Goal: Find specific page/section: Find specific page/section

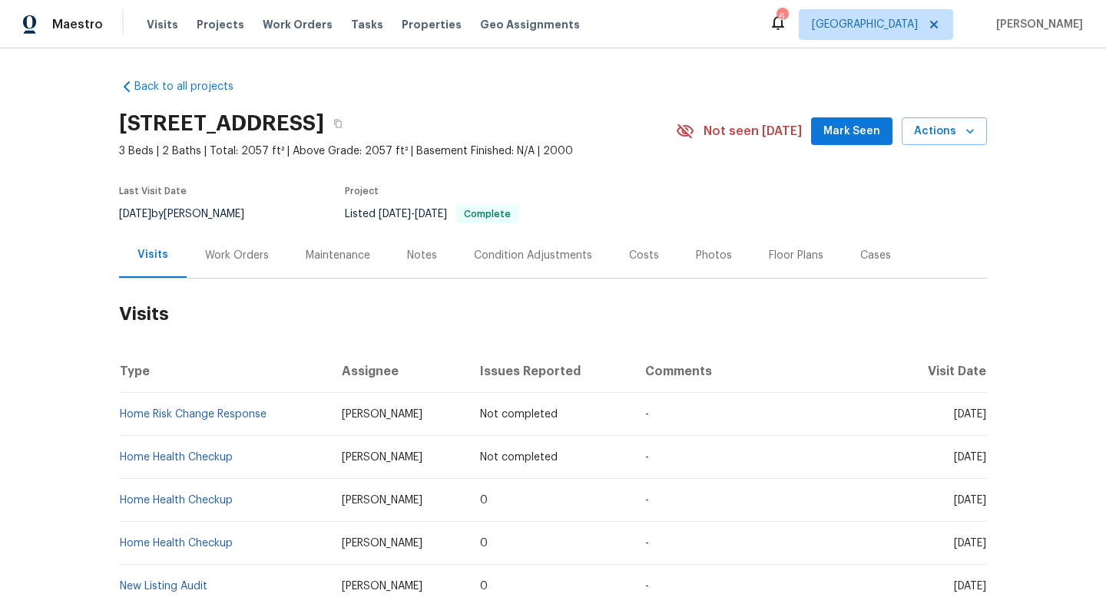
click at [228, 260] on div "Work Orders" at bounding box center [237, 255] width 64 height 15
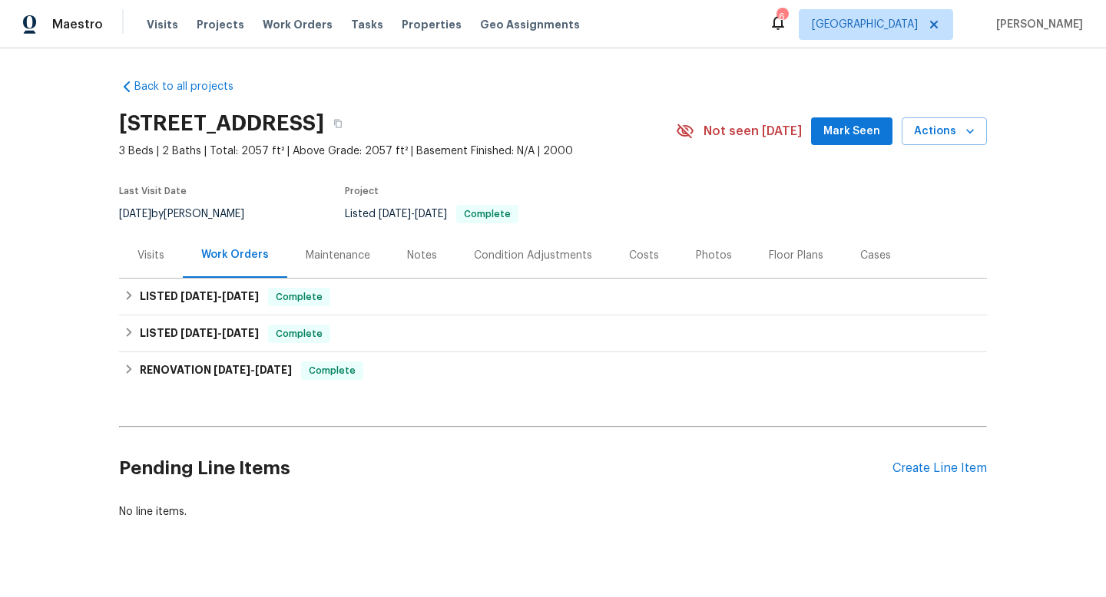
scroll to position [27, 0]
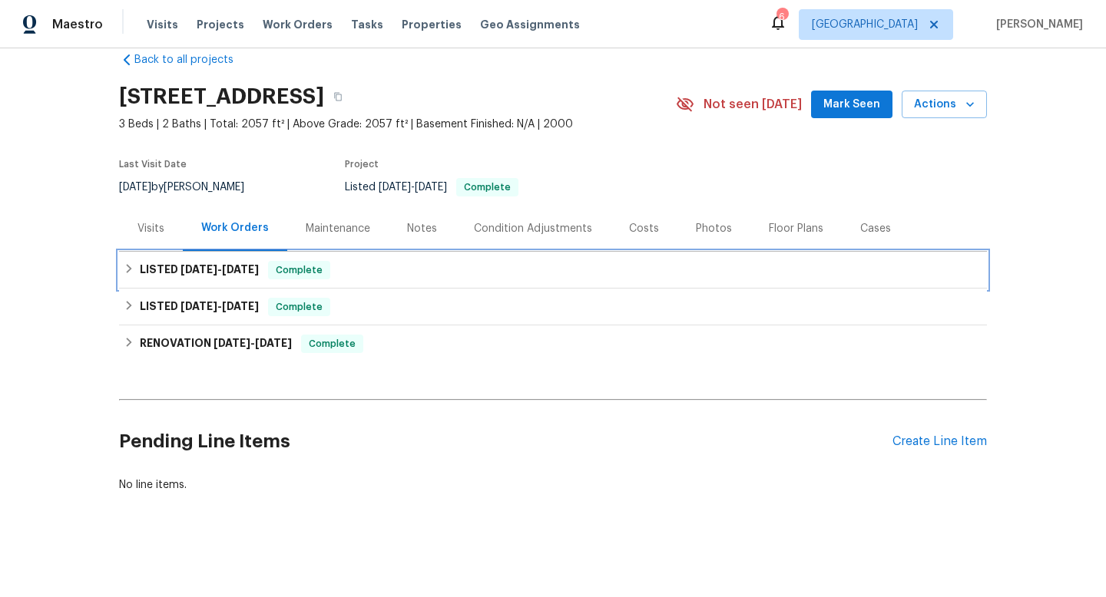
click at [230, 269] on span "[DATE]" at bounding box center [240, 269] width 37 height 11
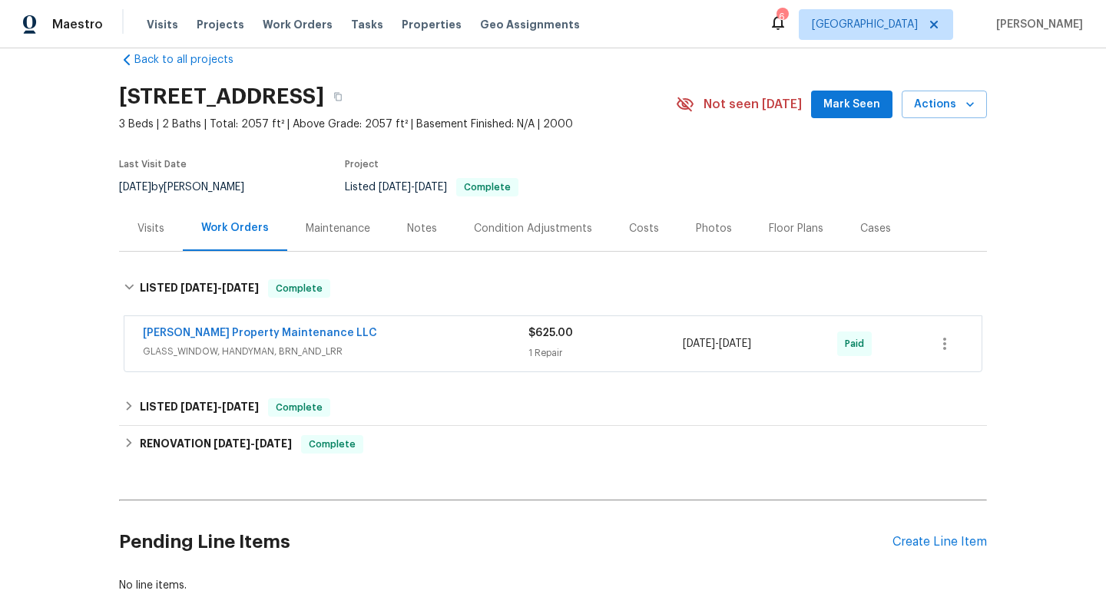
click at [399, 340] on div "[PERSON_NAME] Property Maintenance LLC" at bounding box center [335, 335] width 385 height 18
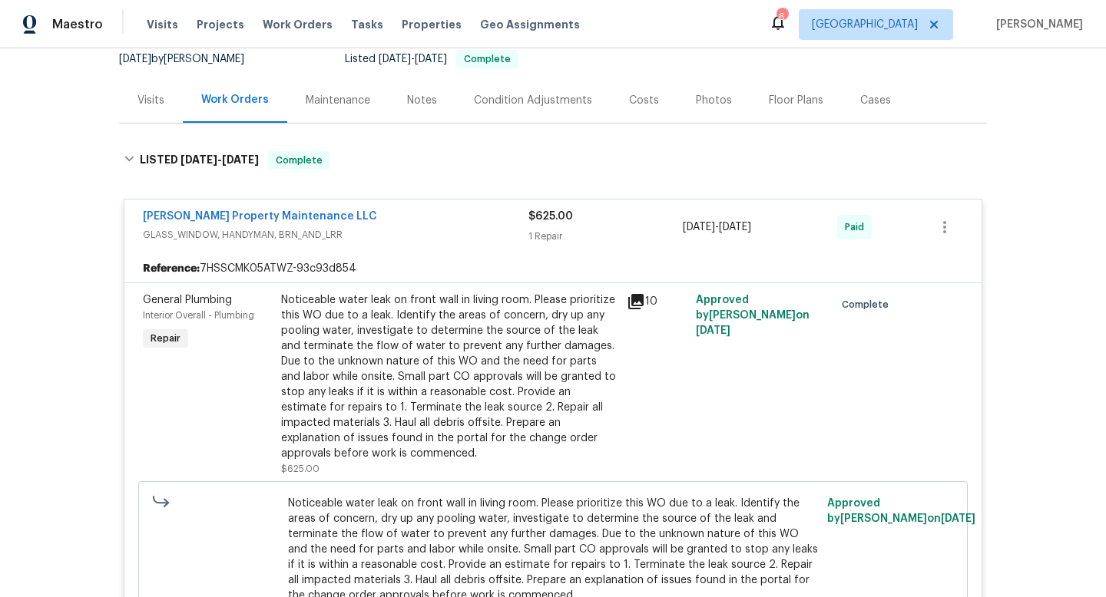
scroll to position [88, 0]
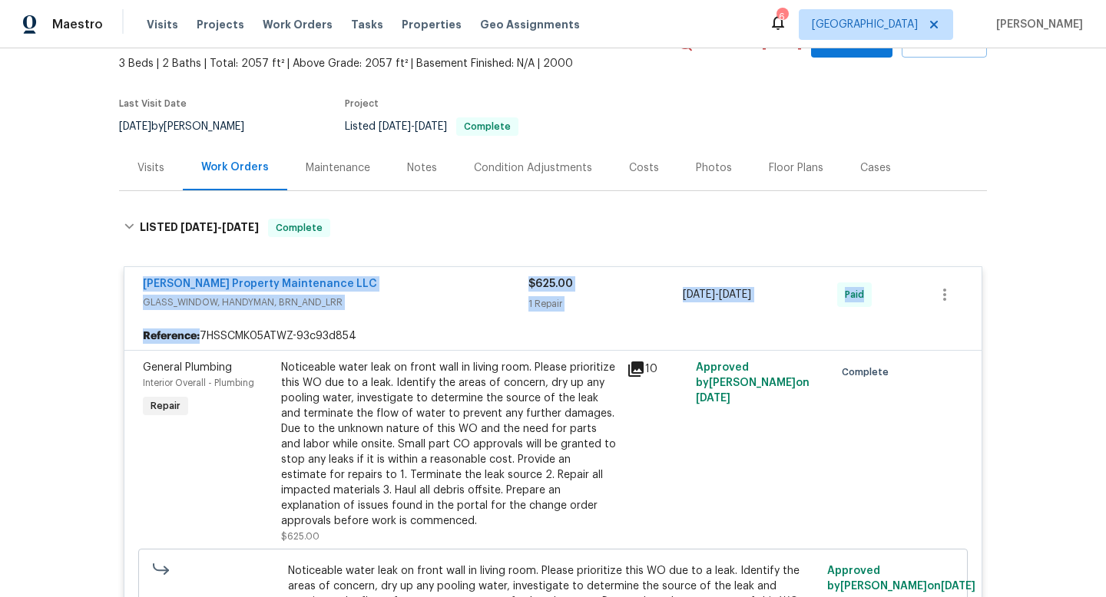
drag, startPoint x: 127, startPoint y: 276, endPoint x: 951, endPoint y: 336, distance: 826.1
click at [955, 339] on div "[PERSON_NAME] Property Maintenance LLC GLASS_WINDOW, HANDYMAN, BRN_AND_LRR $625…" at bounding box center [553, 504] width 858 height 477
copy div "[PERSON_NAME] Property Maintenance LLC GLASS_WINDOW, HANDYMAN, BRN_AND_LRR $625…"
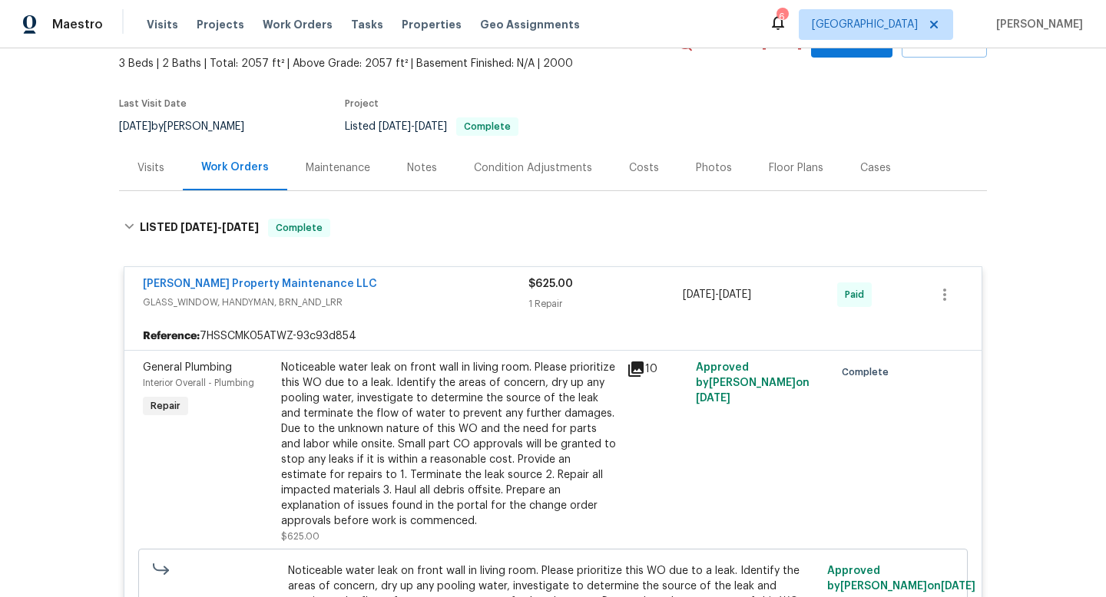
click at [104, 125] on div "Back to all projects [STREET_ADDRESS] 3 Beds | 2 Baths | Total: 2057 ft² | Abov…" at bounding box center [553, 322] width 1106 height 549
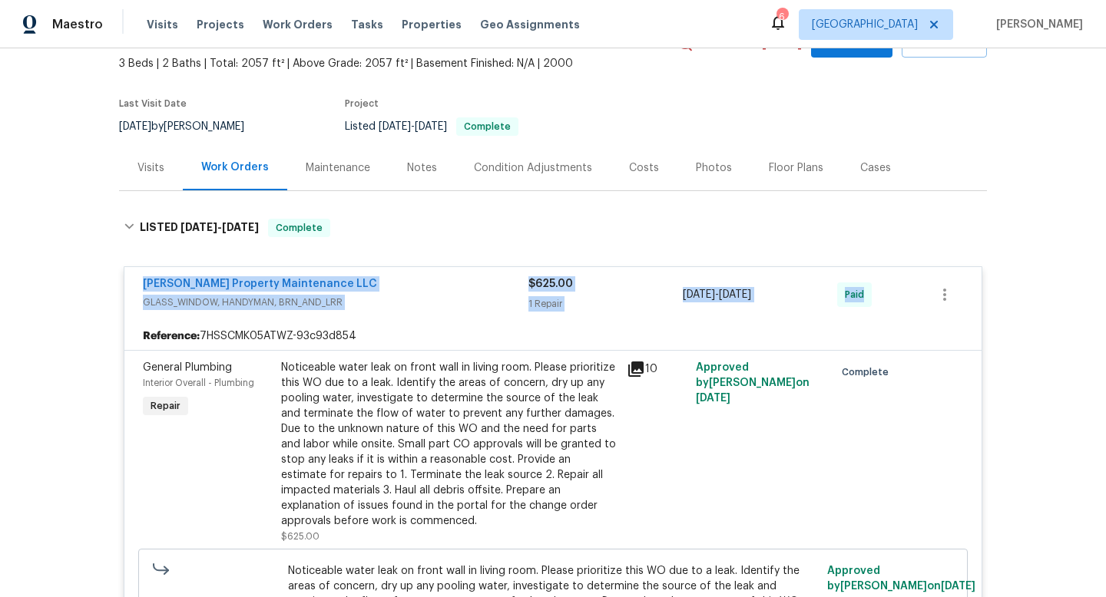
drag, startPoint x: 136, startPoint y: 277, endPoint x: 880, endPoint y: 297, distance: 744.2
click at [881, 299] on div "[PERSON_NAME] Property Maintenance LLC GLASS_WINDOW, HANDYMAN, BRN_AND_LRR $625…" at bounding box center [552, 294] width 857 height 55
copy div "[PERSON_NAME] Property Maintenance LLC GLASS_WINDOW, HANDYMAN, BRN_AND_LRR $625…"
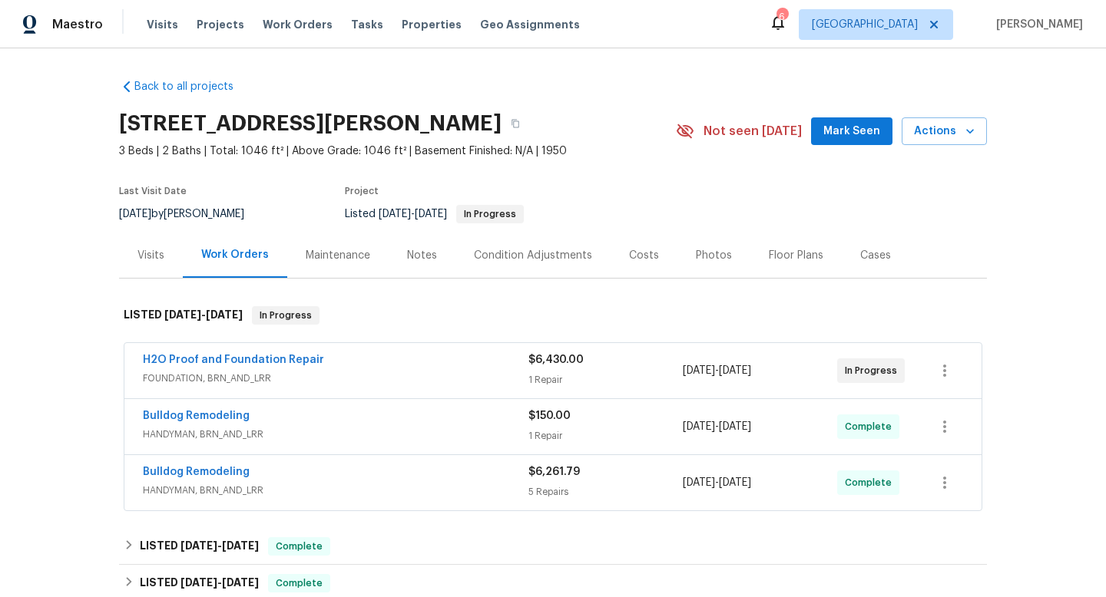
scroll to position [37, 0]
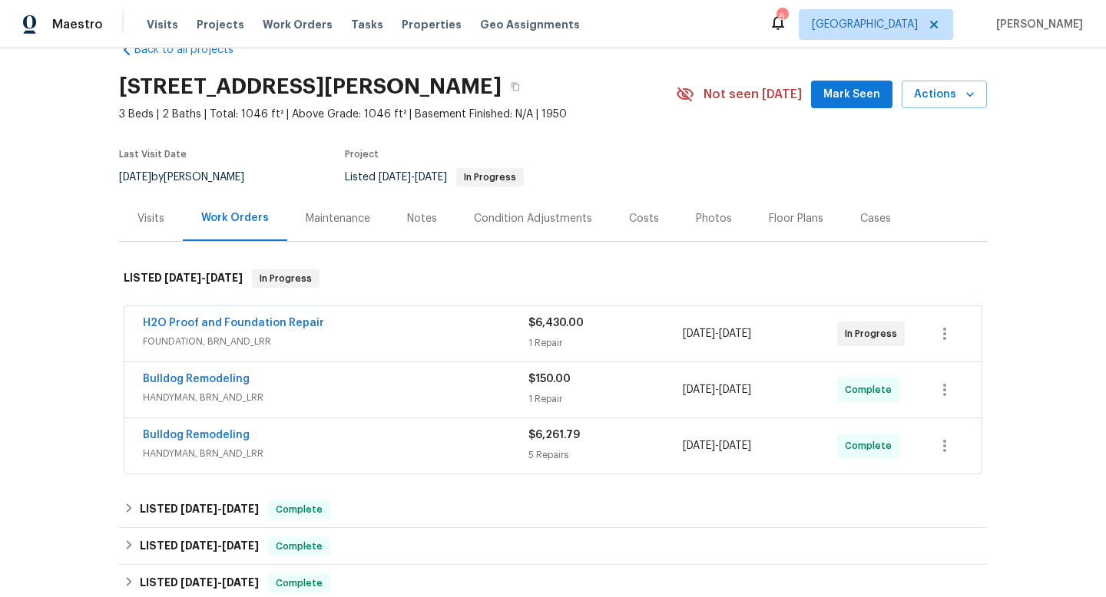
click at [384, 334] on span "FOUNDATION, BRN_AND_LRR" at bounding box center [335, 341] width 385 height 15
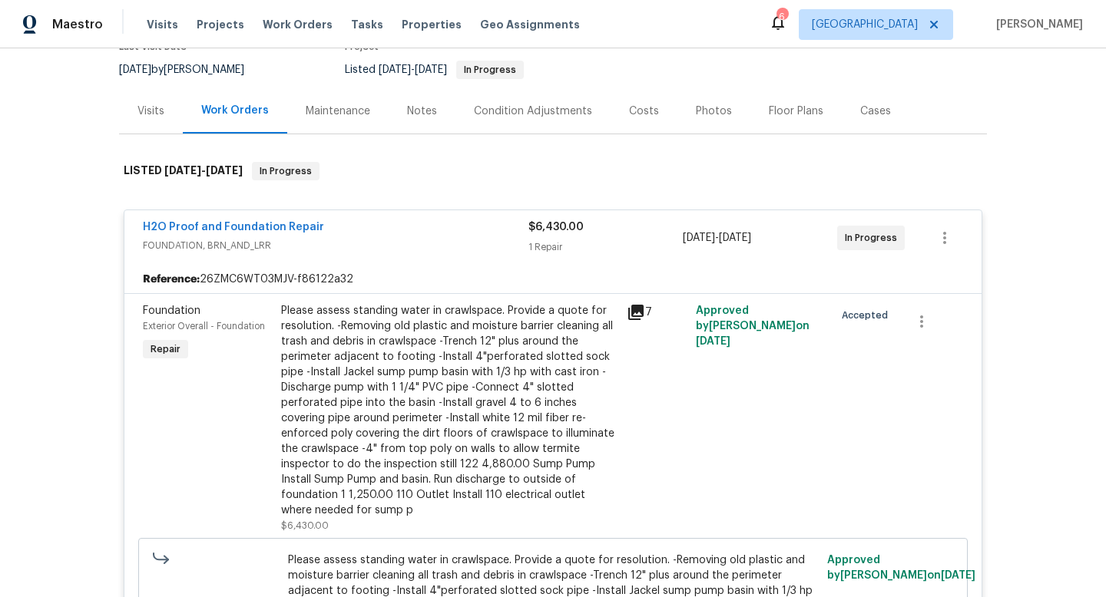
scroll to position [634, 0]
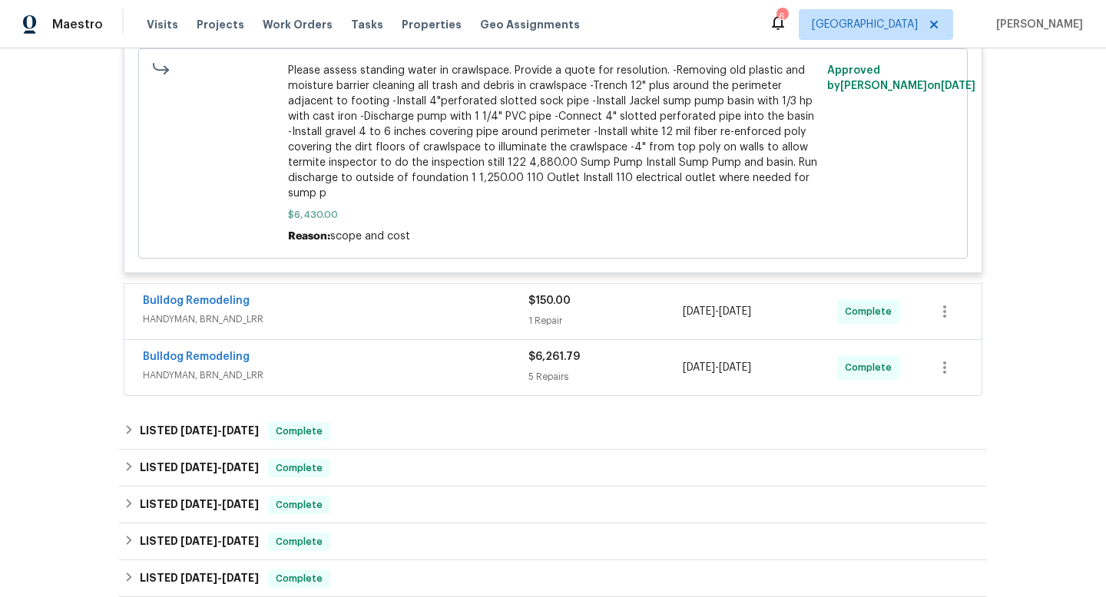
click at [445, 293] on div "Bulldog Remodeling" at bounding box center [335, 302] width 385 height 18
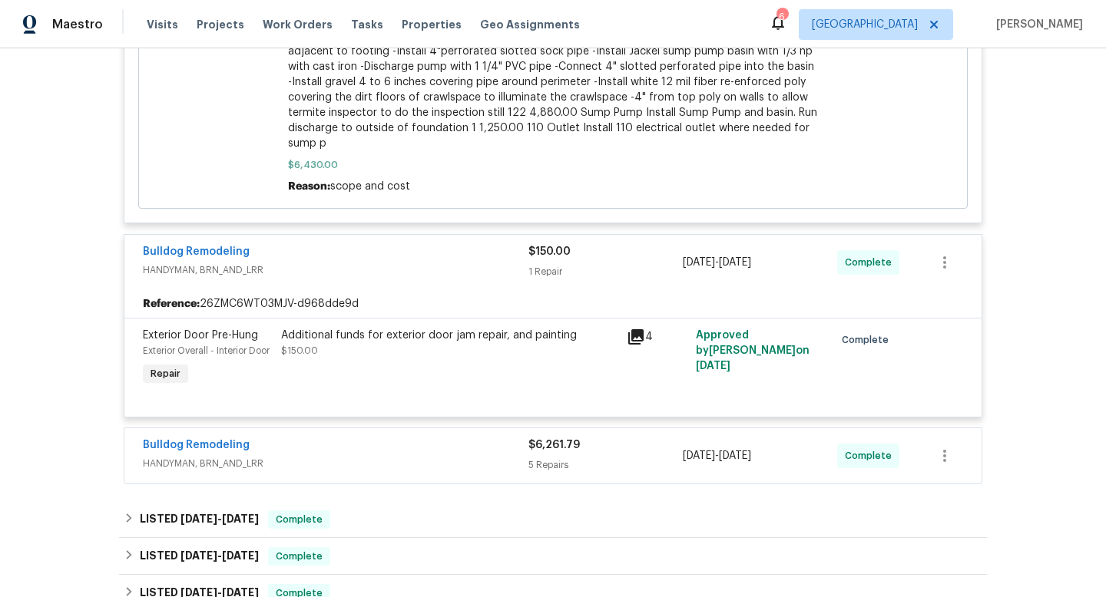
scroll to position [686, 0]
click at [447, 444] on div "Bulldog Remodeling" at bounding box center [335, 445] width 385 height 18
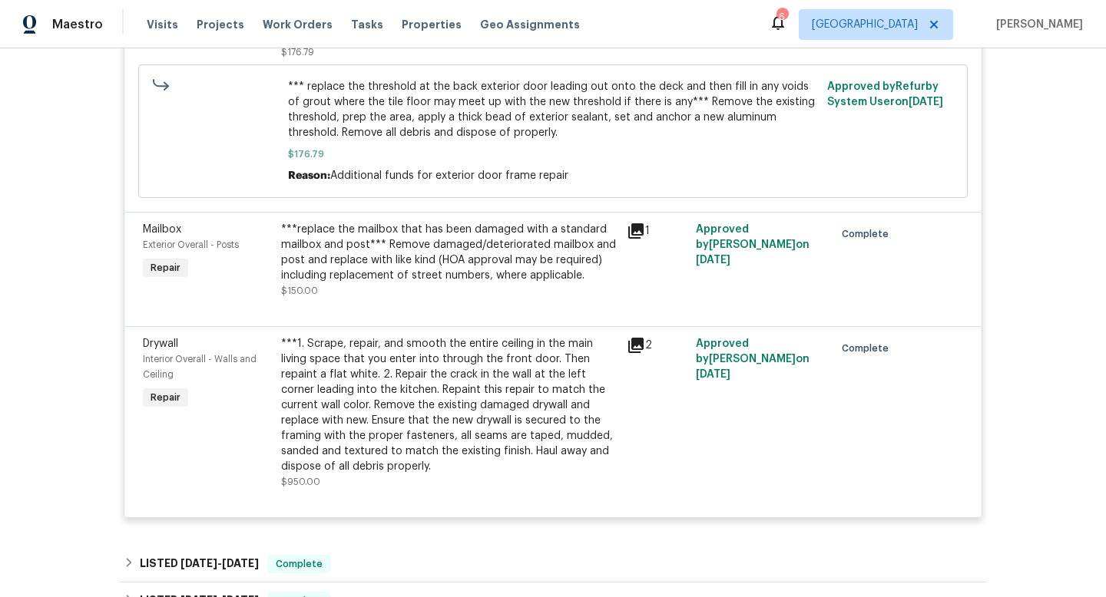
scroll to position [1532, 0]
